Goal: Information Seeking & Learning: Understand process/instructions

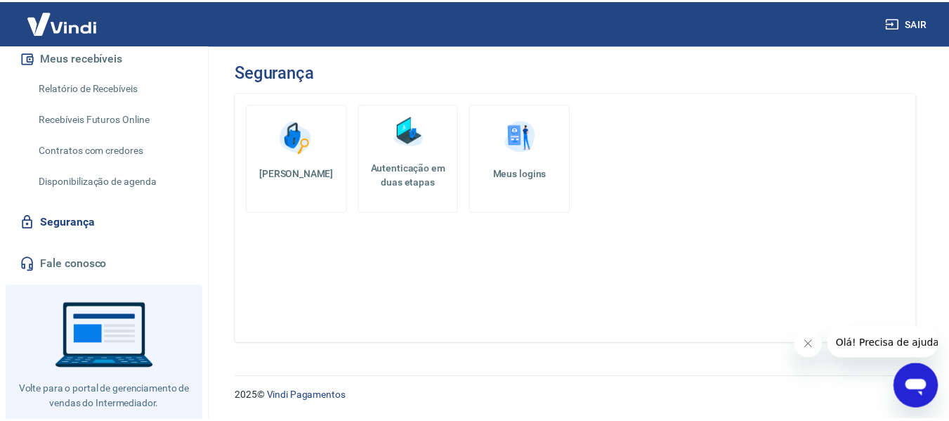
scroll to position [307, 0]
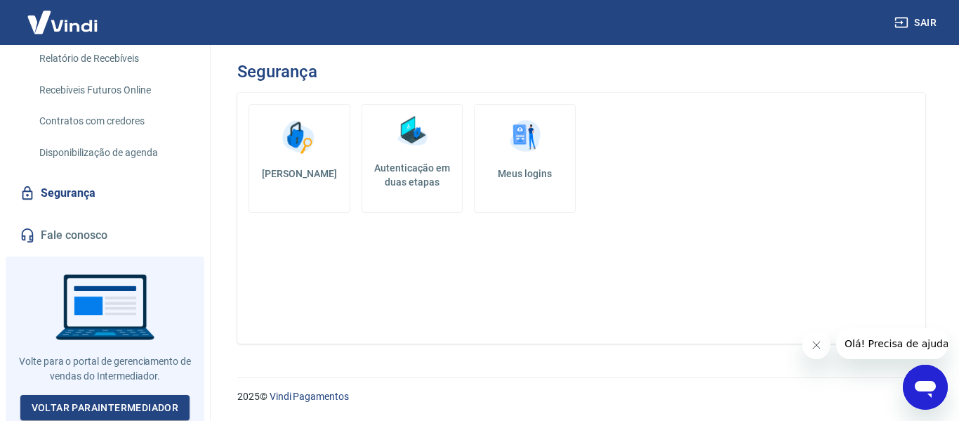
click at [48, 227] on link "Fale conosco" at bounding box center [105, 235] width 176 height 31
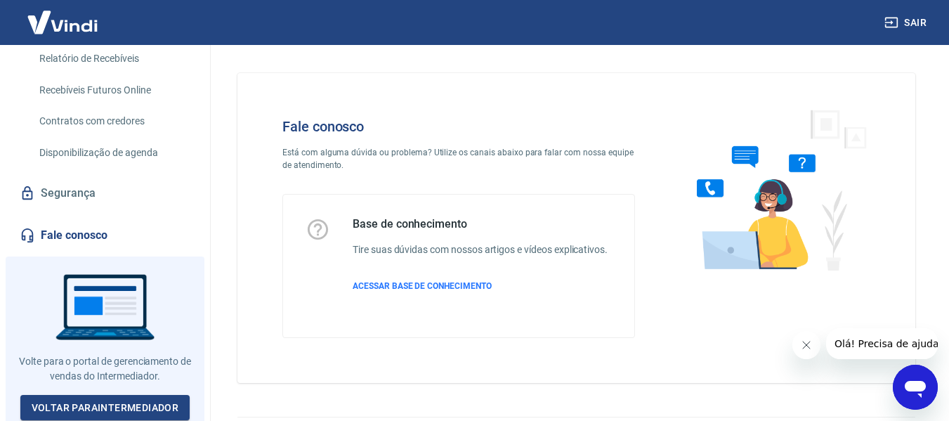
click at [770, 201] on img at bounding box center [774, 188] width 213 height 187
click at [763, 237] on img at bounding box center [774, 188] width 213 height 187
click at [362, 281] on span "ACESSAR BASE DE CONHECIMENTO" at bounding box center [421, 286] width 139 height 10
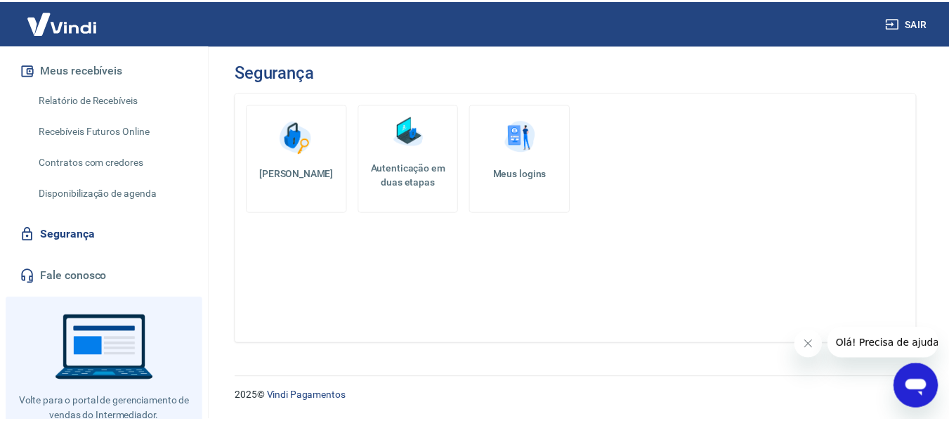
scroll to position [307, 0]
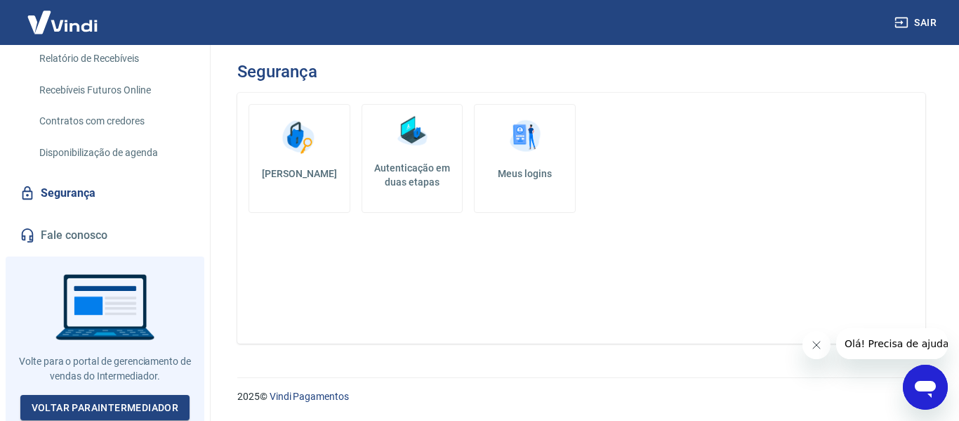
click at [58, 235] on link "Fale conosco" at bounding box center [105, 235] width 176 height 31
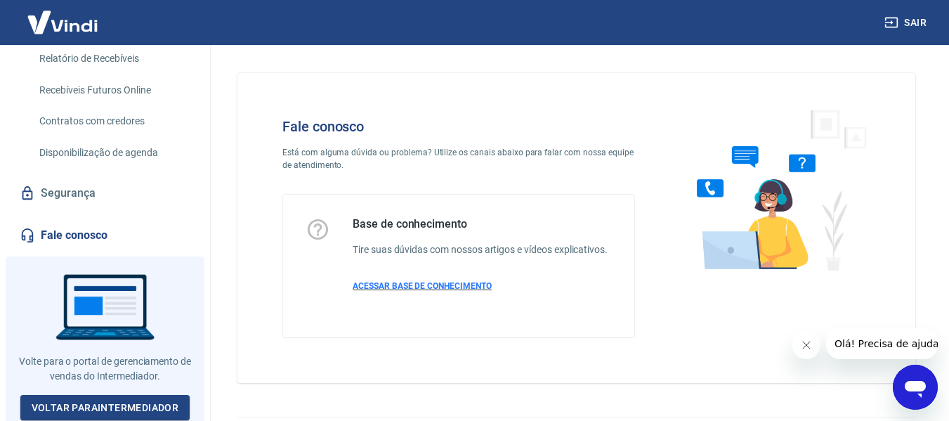
click at [464, 291] on p "ACESSAR BASE DE CONHECIMENTO" at bounding box center [479, 285] width 255 height 13
